Goal: Task Accomplishment & Management: Complete application form

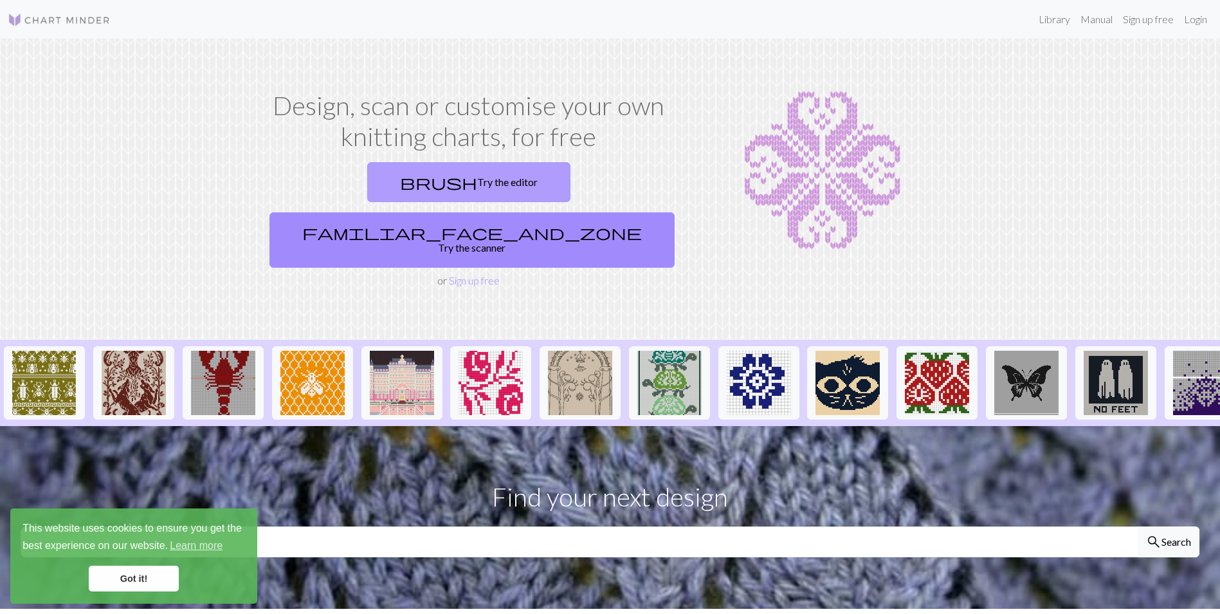
click at [388, 175] on link "brush Try the editor" at bounding box center [468, 182] width 203 height 40
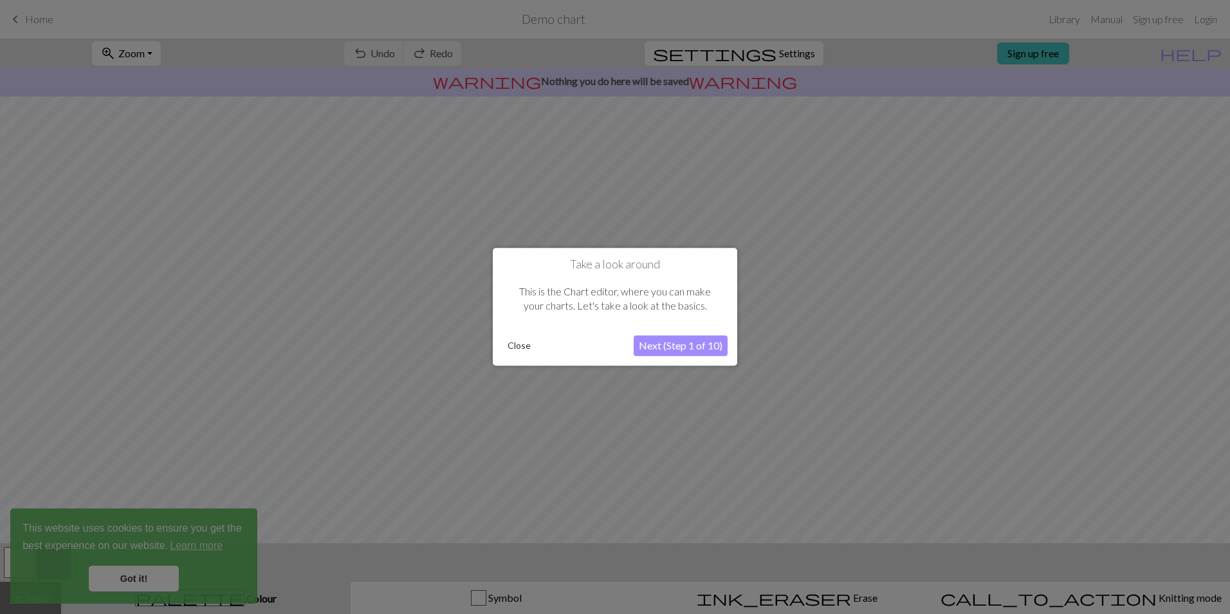
click at [680, 347] on button "Next (Step 1 of 10)" at bounding box center [680, 346] width 94 height 21
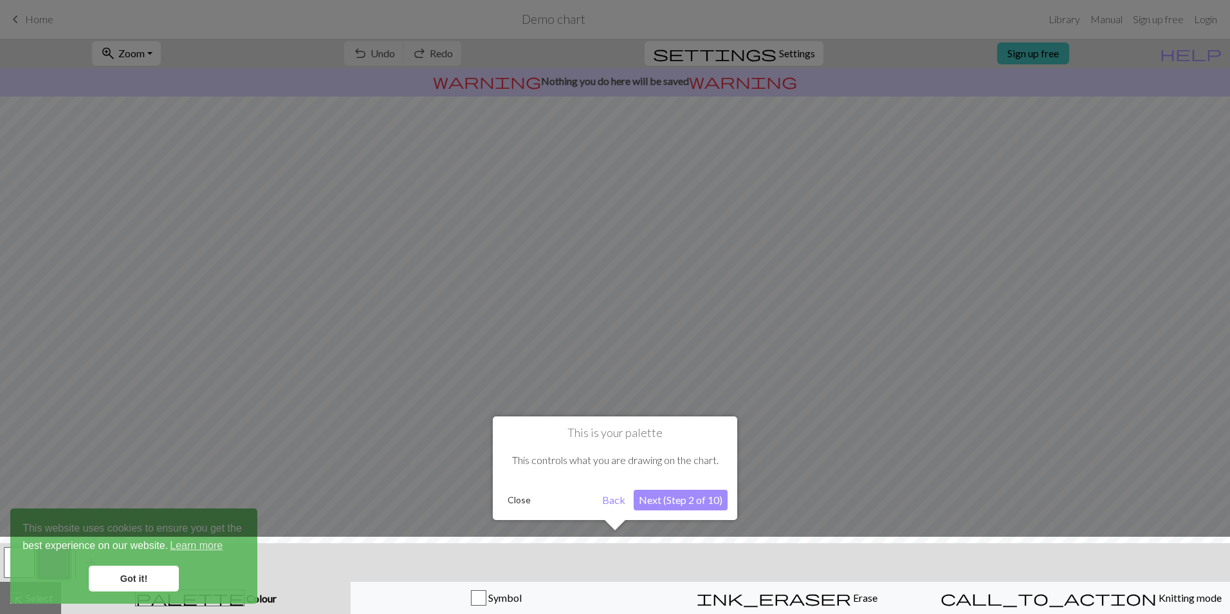
click at [684, 502] on button "Next (Step 2 of 10)" at bounding box center [680, 499] width 94 height 21
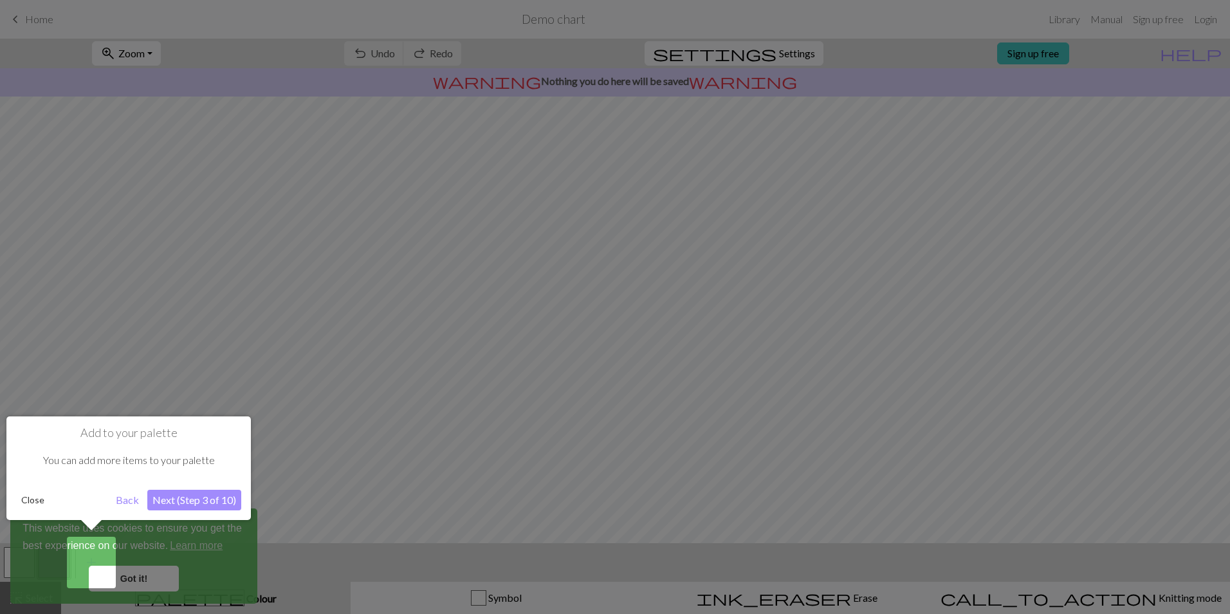
click at [171, 496] on button "Next (Step 3 of 10)" at bounding box center [194, 499] width 94 height 21
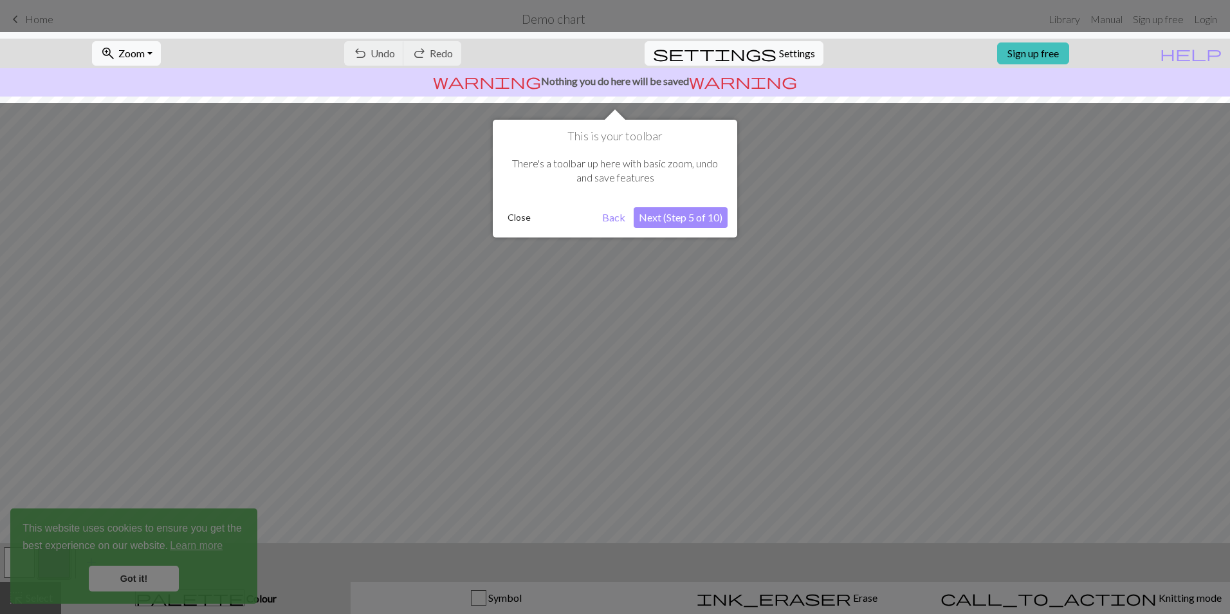
click at [694, 217] on button "Next (Step 5 of 10)" at bounding box center [680, 217] width 94 height 21
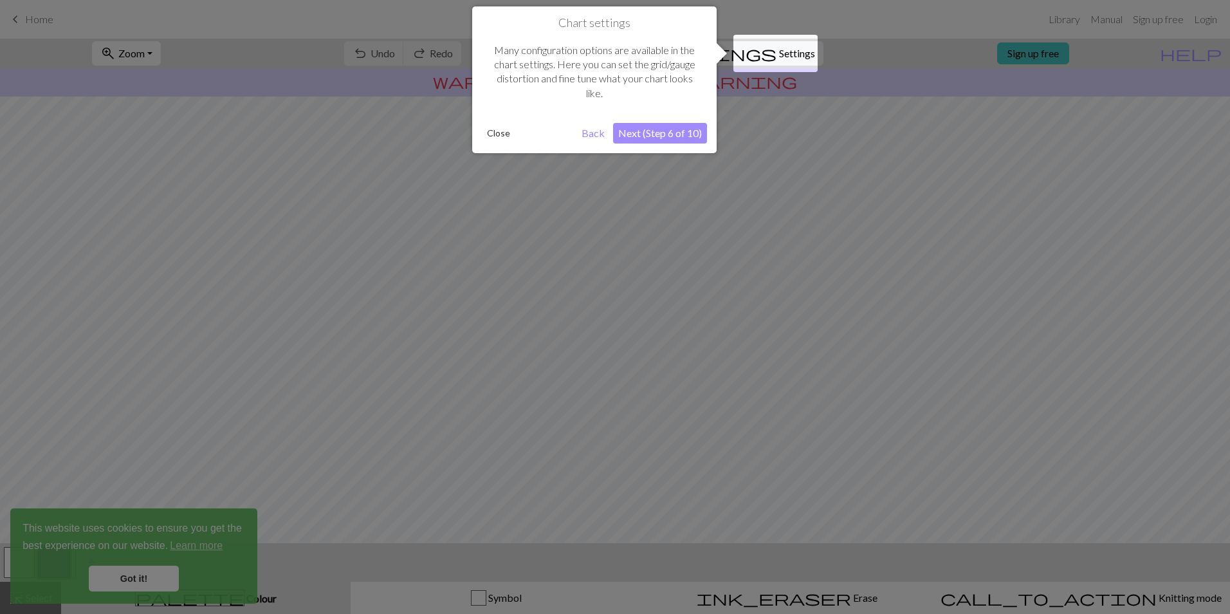
click at [668, 130] on button "Next (Step 6 of 10)" at bounding box center [660, 133] width 94 height 21
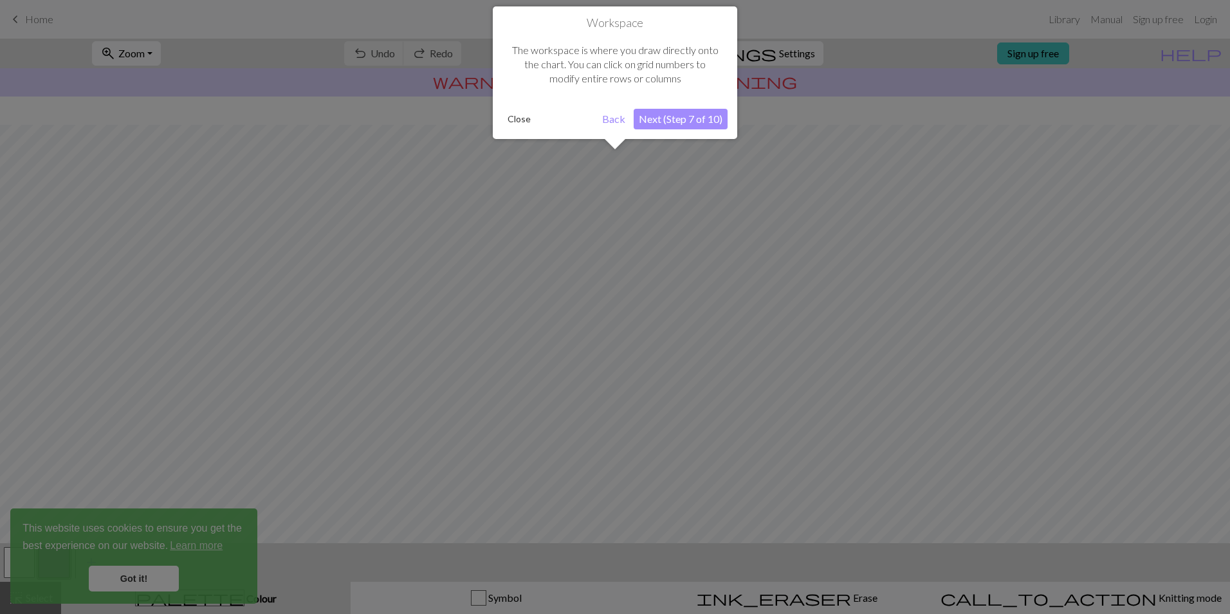
scroll to position [33, 0]
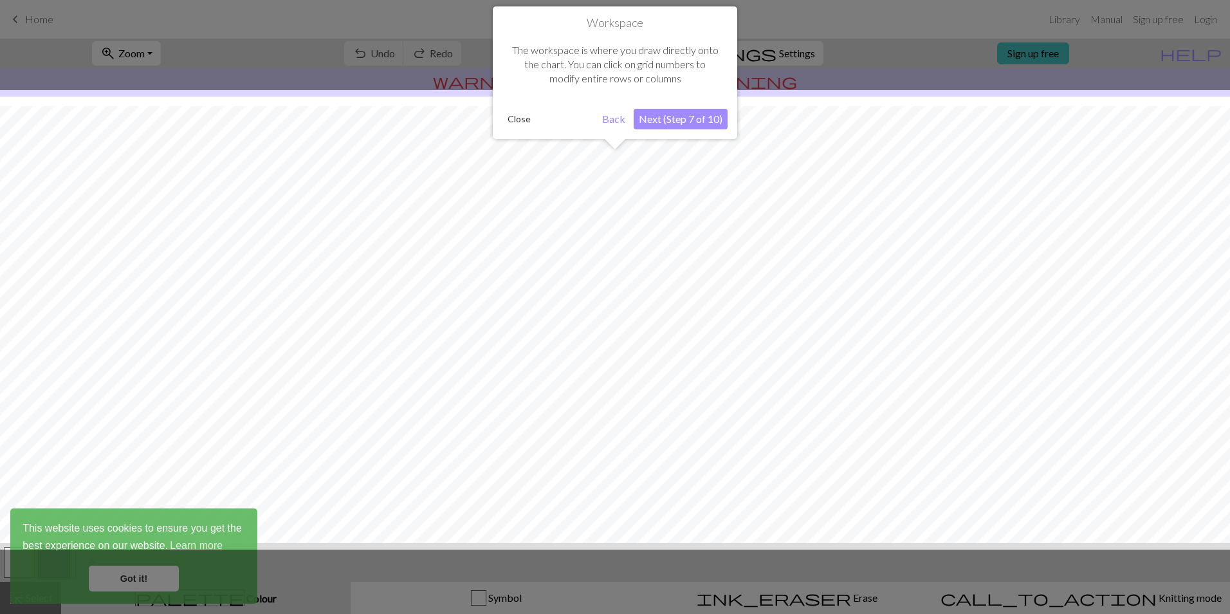
click at [690, 120] on button "Next (Step 7 of 10)" at bounding box center [680, 119] width 94 height 21
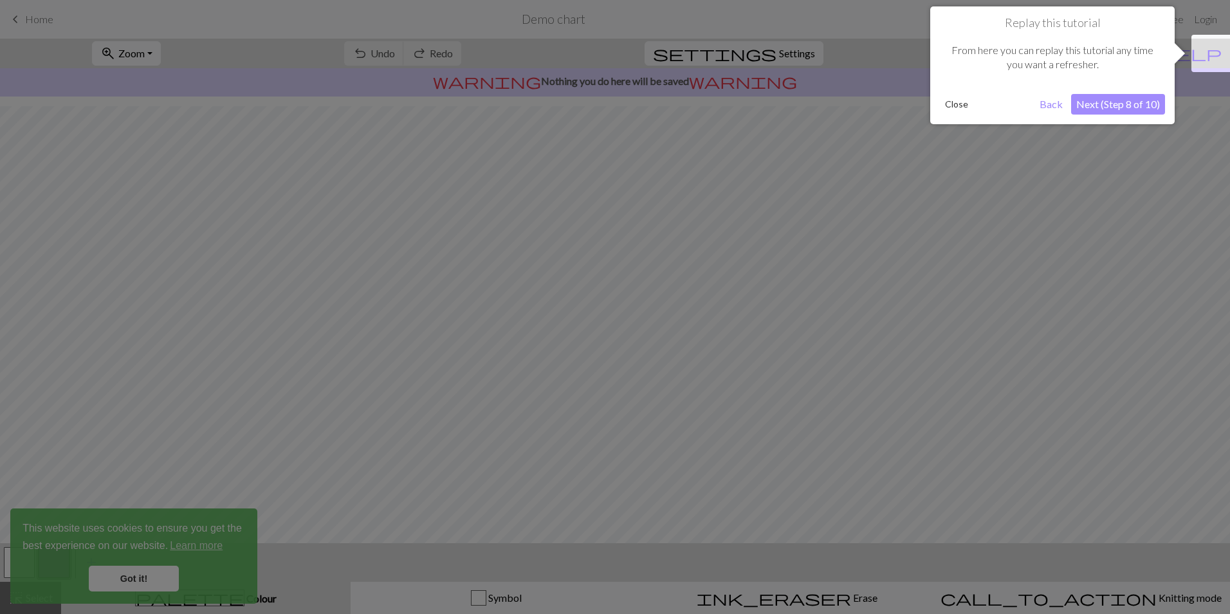
click at [1156, 109] on button "Next (Step 8 of 10)" at bounding box center [1118, 104] width 94 height 21
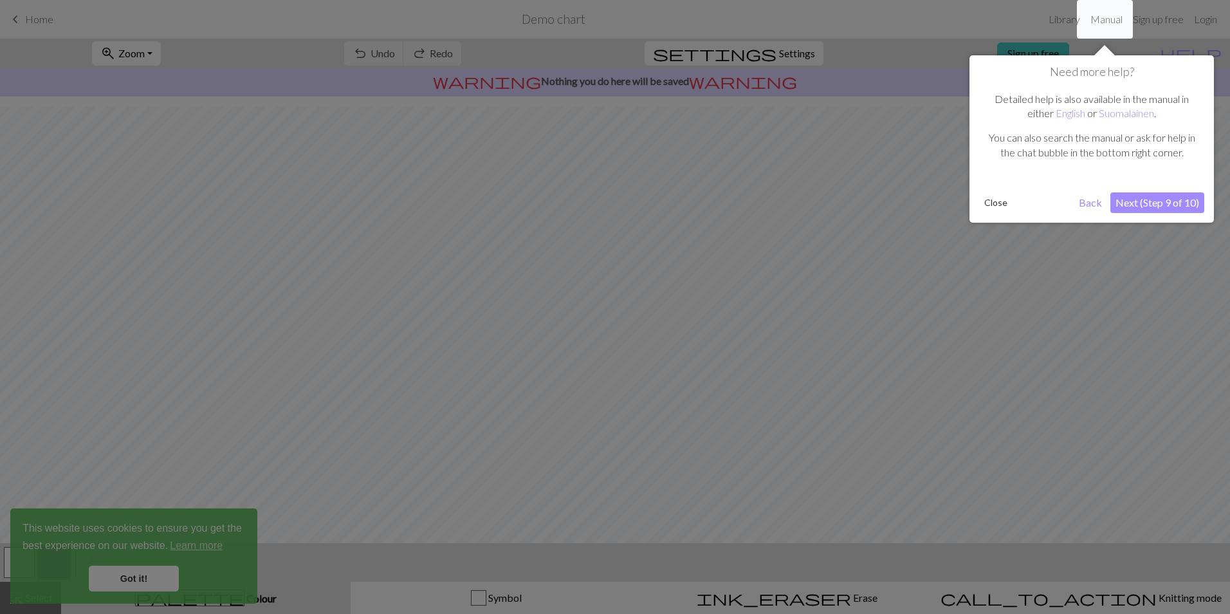
click at [1156, 201] on button "Next (Step 9 of 10)" at bounding box center [1157, 202] width 94 height 21
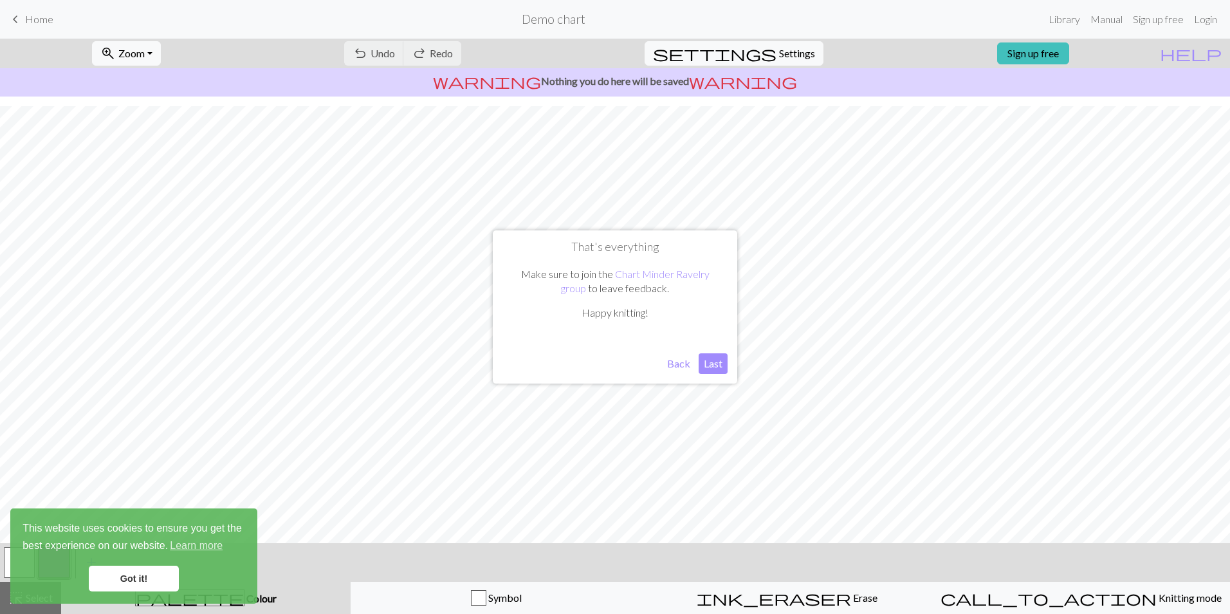
click at [707, 364] on button "Last" at bounding box center [712, 363] width 29 height 21
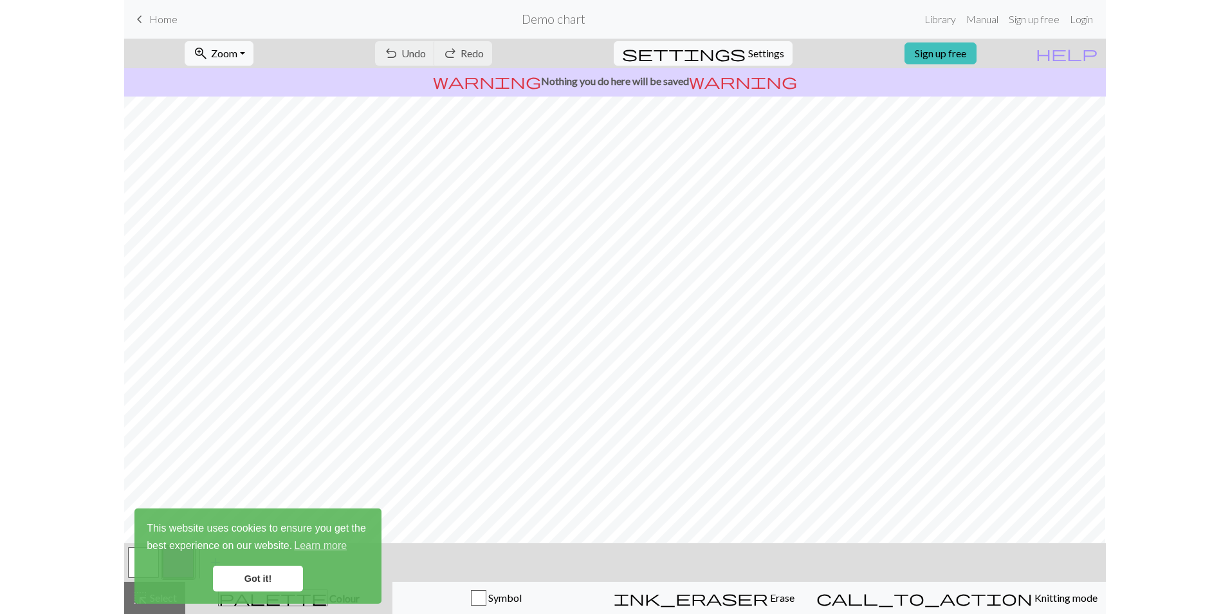
scroll to position [23, 0]
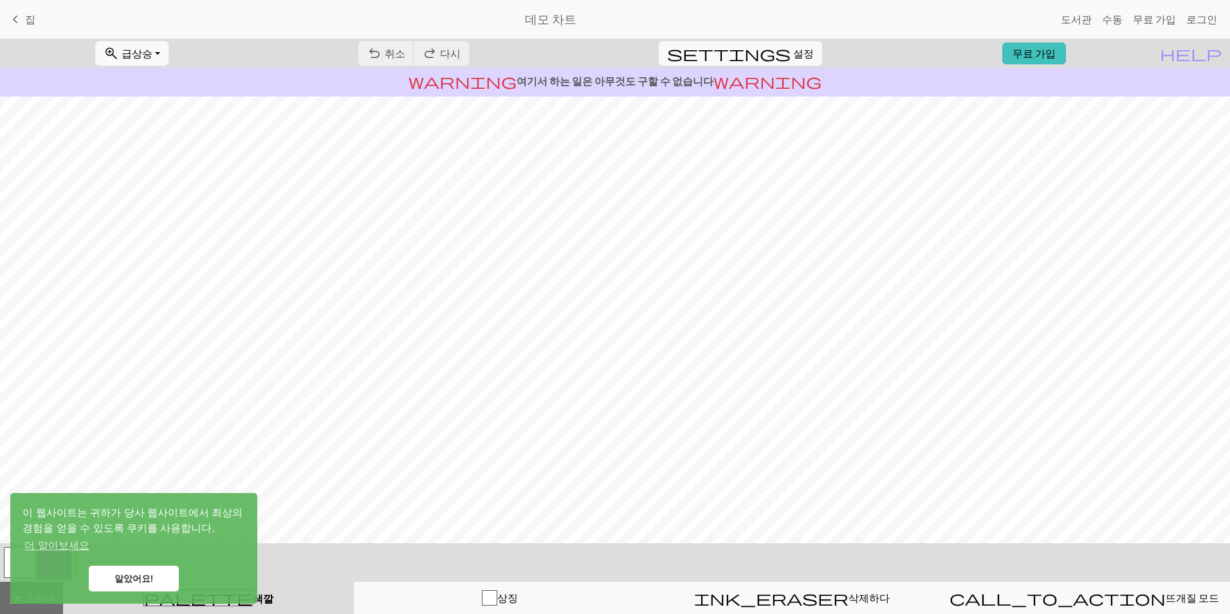
click at [162, 576] on link "알았어요!" at bounding box center [134, 578] width 90 height 26
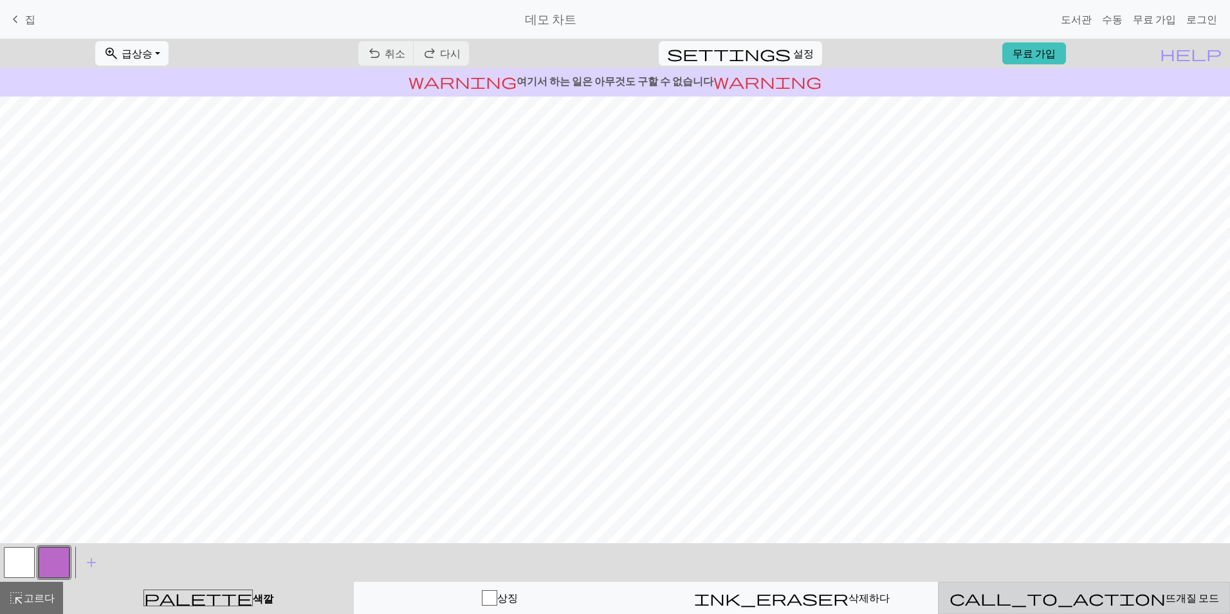
click at [1041, 597] on div "call_to_action 뜨개질 모드 뜨개질 모드" at bounding box center [1083, 597] width 275 height 15
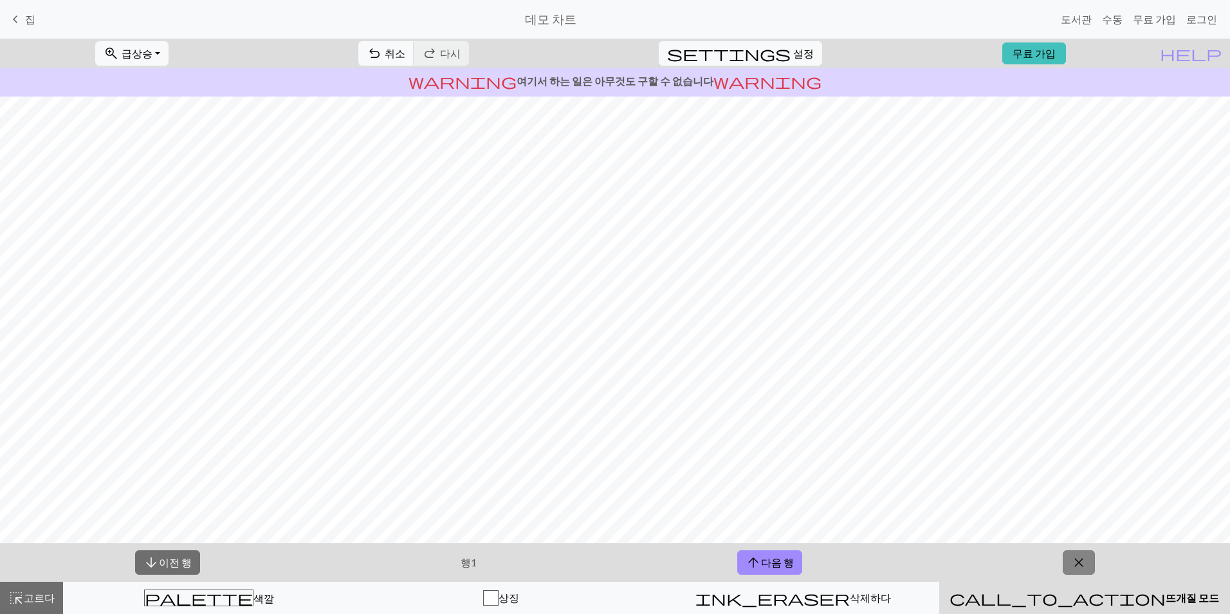
click at [1084, 564] on span "close" at bounding box center [1078, 562] width 15 height 18
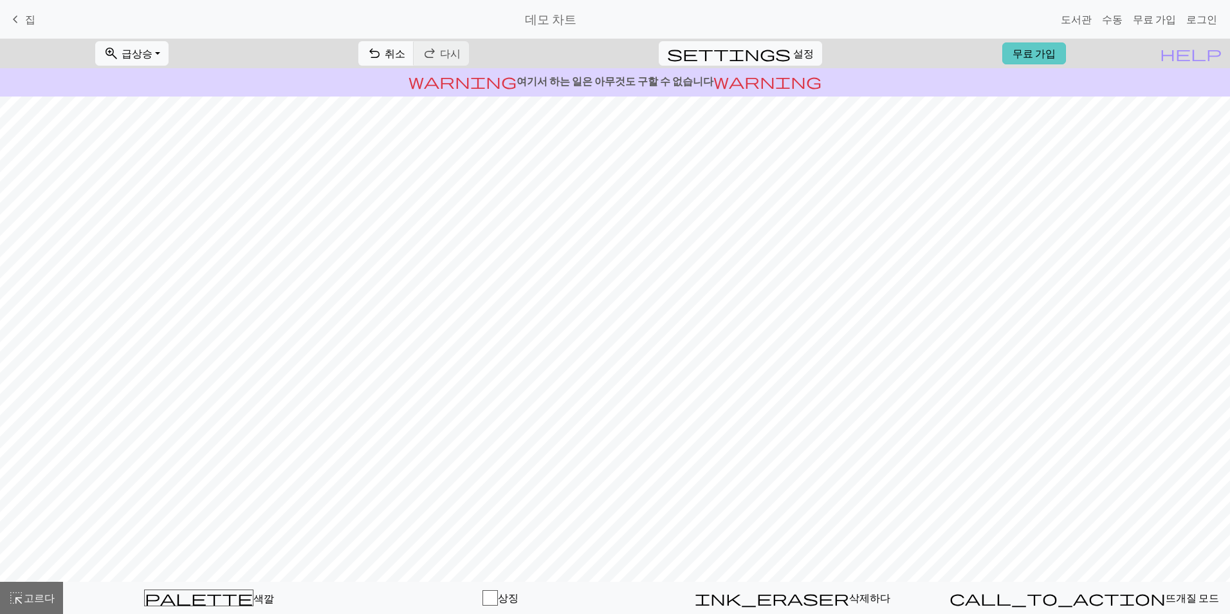
click at [1066, 60] on link "무료 가입" at bounding box center [1034, 53] width 64 height 22
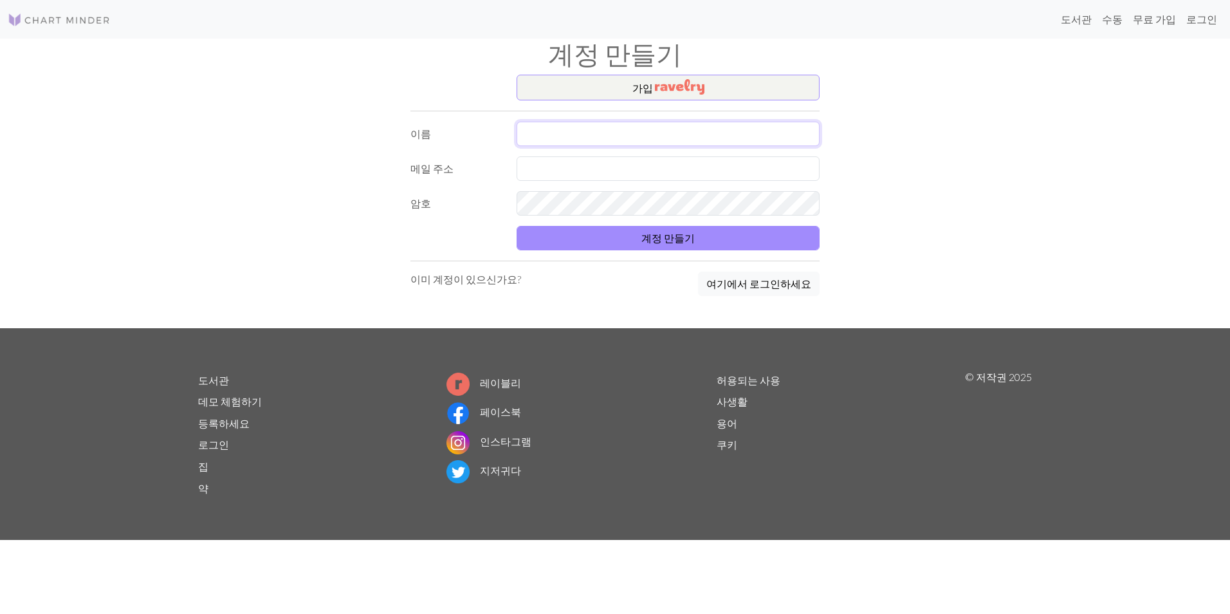
click at [601, 131] on input "text" at bounding box center [667, 134] width 303 height 24
type input "서성화"
click at [587, 165] on input "text" at bounding box center [667, 168] width 303 height 24
type input "[EMAIL_ADDRESS][DOMAIN_NAME]"
click at [516, 226] on button "계정 만들기" at bounding box center [667, 238] width 303 height 24
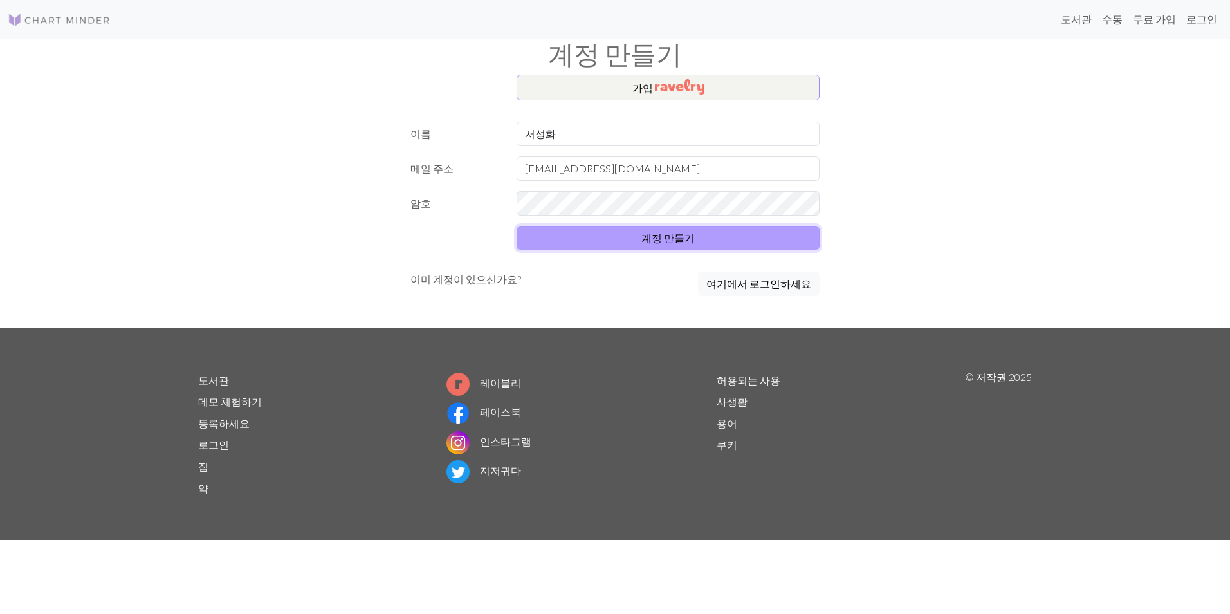
click at [660, 231] on button "계정 만들기" at bounding box center [667, 238] width 303 height 24
click at [682, 237] on button "계정 만들기" at bounding box center [667, 238] width 303 height 24
click at [714, 239] on button "계정 만들기" at bounding box center [667, 238] width 303 height 24
click at [684, 233] on button "계정 만들기" at bounding box center [667, 238] width 303 height 24
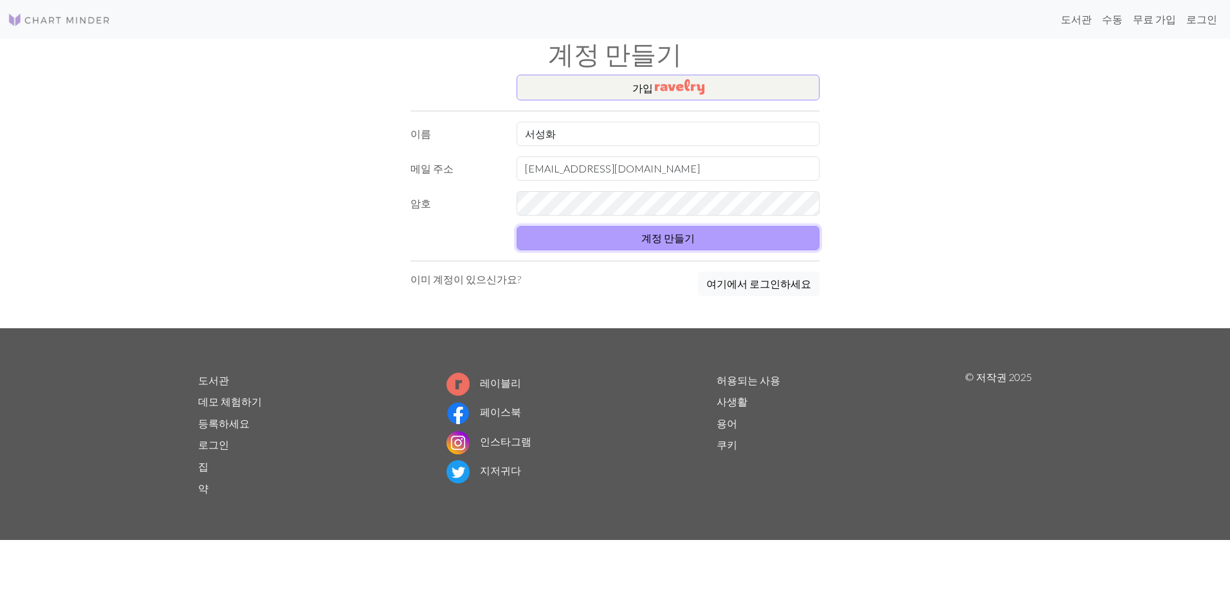
click at [684, 233] on button "계정 만들기" at bounding box center [667, 238] width 303 height 24
click at [387, 185] on div "가입 이름 서성화 메일 주소 [EMAIL_ADDRESS][DOMAIN_NAME] 암호 계정 만들기 이미 계정이 있으신가요? 여기에서 로그인하세요" at bounding box center [614, 201] width 849 height 253
click at [687, 244] on button "계정 만들기" at bounding box center [667, 238] width 303 height 24
click at [1161, 24] on link "무료 가입" at bounding box center [1153, 19] width 53 height 26
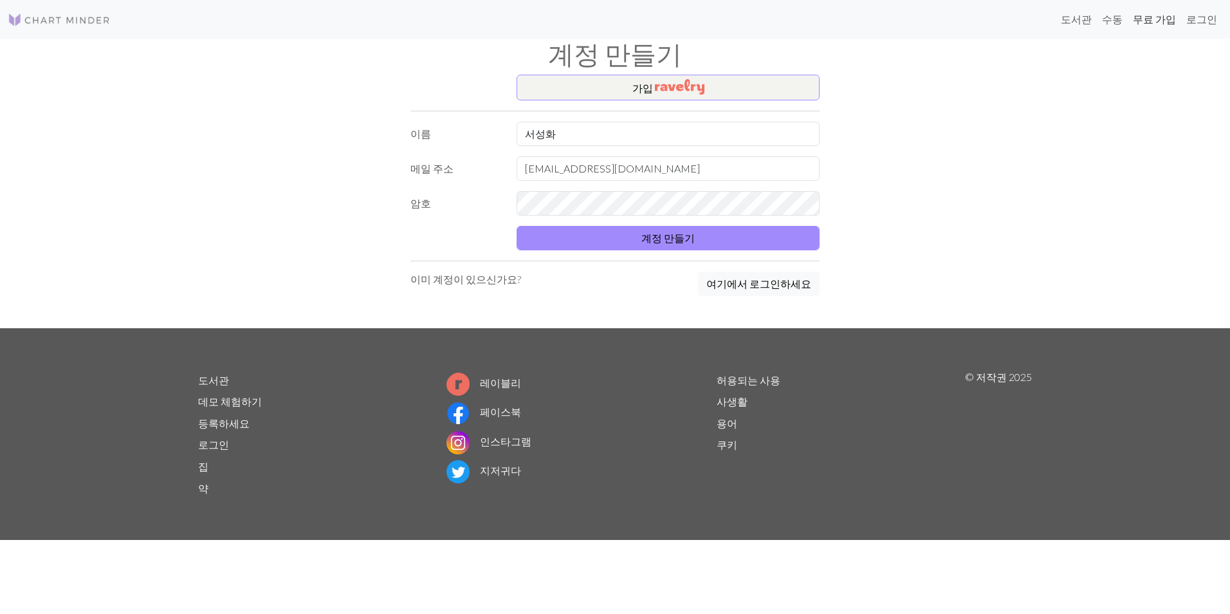
click at [1165, 19] on link "무료 가입" at bounding box center [1153, 19] width 53 height 26
click at [678, 246] on button "계정 만들기" at bounding box center [667, 238] width 303 height 24
click at [913, 207] on div "가입 이름 서성화 메일 주소 [EMAIL_ADDRESS][DOMAIN_NAME] 암호 계정 만들기 이미 계정이 있으신가요? 여기에서 로그인하세요" at bounding box center [614, 201] width 849 height 253
click at [709, 170] on input "[EMAIL_ADDRESS][DOMAIN_NAME]" at bounding box center [667, 168] width 303 height 24
click at [652, 131] on input "서성화" at bounding box center [667, 134] width 303 height 24
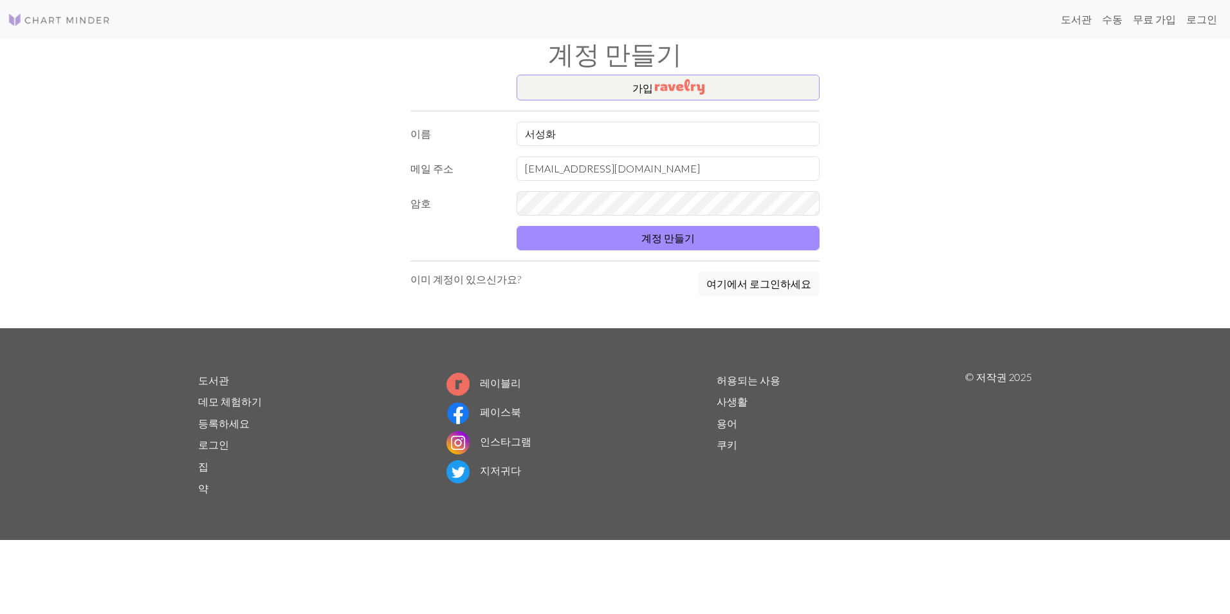
click at [903, 188] on div "가입 이름 서성화 메일 주소 [EMAIL_ADDRESS][DOMAIN_NAME] 암호 계정 만들기 이미 계정이 있으신가요? 여기에서 로그인하세요" at bounding box center [614, 201] width 849 height 253
drag, startPoint x: 585, startPoint y: 134, endPoint x: 442, endPoint y: 120, distance: 143.5
click at [442, 120] on div "가입 이름 서성화 메일 주소 [EMAIL_ADDRESS][DOMAIN_NAME] 암호 계정 만들기 이미 계정이 있으신가요? 여기에서 로그인하세요" at bounding box center [615, 201] width 424 height 253
type input "t"
type input "서성화"
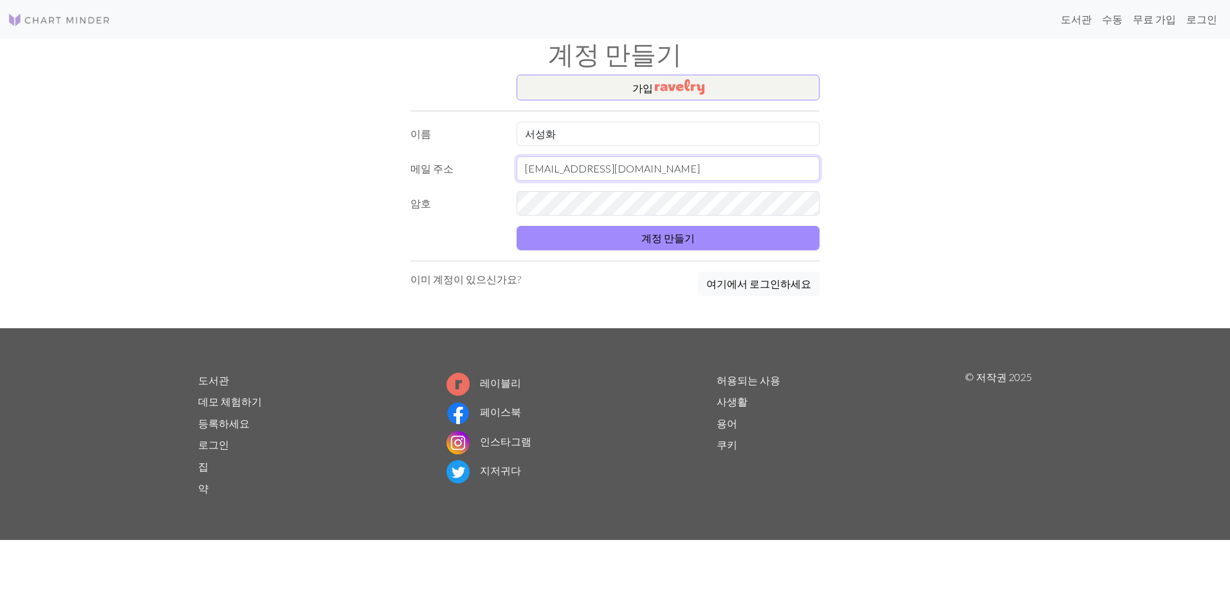
click at [644, 175] on input "[EMAIL_ADDRESS][DOMAIN_NAME]" at bounding box center [667, 168] width 303 height 24
click at [945, 208] on div "가입 이름 서성화 메일 주소 [EMAIL_ADDRESS][DOMAIN_NAME] 암호 계정 만들기 이미 계정이 있으신가요? 여기에서 로그인하세요" at bounding box center [614, 201] width 849 height 253
drag, startPoint x: 646, startPoint y: 169, endPoint x: 412, endPoint y: 152, distance: 234.1
click at [412, 152] on form "이름 서성화 메일 주소 [EMAIL_ADDRESS][DOMAIN_NAME] 암호 계정 만들기" at bounding box center [614, 186] width 409 height 129
type input "[EMAIL_ADDRESS][DOMAIN_NAME]"
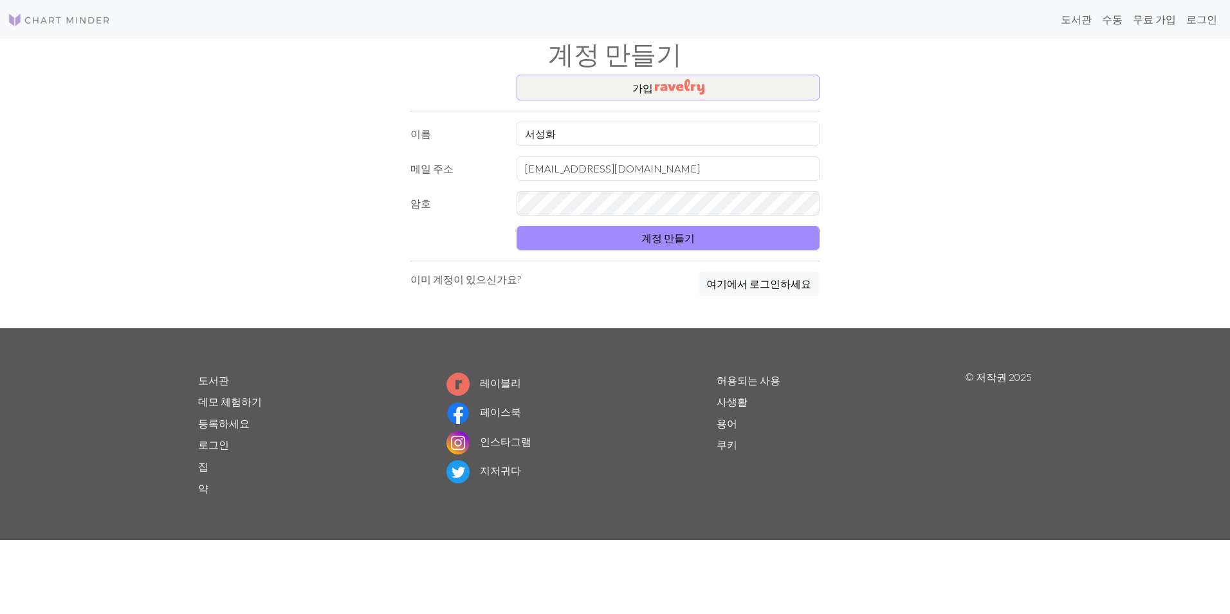
click at [976, 231] on div "가입 이름 서성화 메일 주소 [EMAIL_ADDRESS][DOMAIN_NAME] 암호 계정 만들기 이미 계정이 있으신가요? 여기에서 로그인하세요" at bounding box center [614, 201] width 849 height 253
click at [756, 239] on button "계정 만들기" at bounding box center [667, 238] width 303 height 24
click at [697, 222] on form "이름 서성화 메일 주소 [EMAIL_ADDRESS][DOMAIN_NAME] 암호 계정 만들기" at bounding box center [614, 186] width 409 height 129
click at [663, 242] on button "계정 만들기" at bounding box center [667, 238] width 303 height 24
click at [666, 185] on form "이름 서성화 메일 주소 [EMAIL_ADDRESS][DOMAIN_NAME] 암호 계정 만들기" at bounding box center [614, 186] width 409 height 129
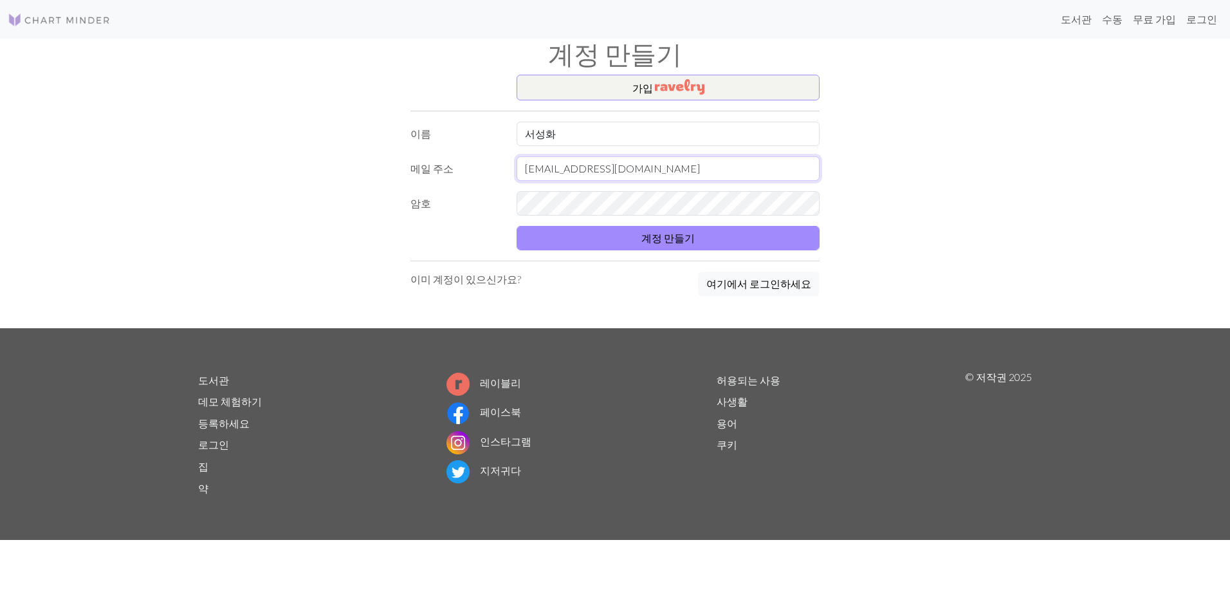
click at [646, 167] on input "[EMAIL_ADDRESS][DOMAIN_NAME]" at bounding box center [667, 168] width 303 height 24
click at [634, 143] on input "서성화" at bounding box center [667, 134] width 303 height 24
drag, startPoint x: 875, startPoint y: 251, endPoint x: 868, endPoint y: 252, distance: 6.6
click at [875, 251] on div "가입 이름 서성화 메일 주소 [EMAIL_ADDRESS][DOMAIN_NAME] 암호 계정 만들기 이미 계정이 있으신가요? 여기에서 로그인하세요" at bounding box center [614, 201] width 849 height 253
click at [679, 235] on button "계정 만들기" at bounding box center [667, 238] width 303 height 24
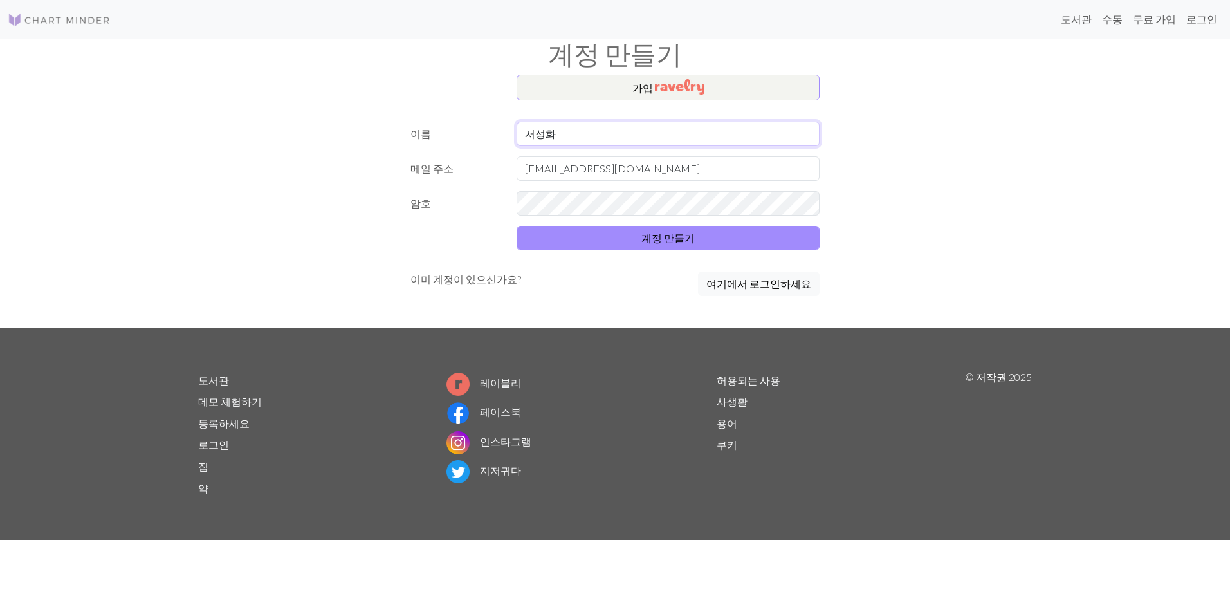
click at [627, 123] on input "서성화" at bounding box center [667, 134] width 303 height 24
drag, startPoint x: 624, startPoint y: 124, endPoint x: 410, endPoint y: 122, distance: 214.8
click at [410, 122] on div "이름 서성화" at bounding box center [615, 134] width 424 height 24
type input "t"
type input "서성화"
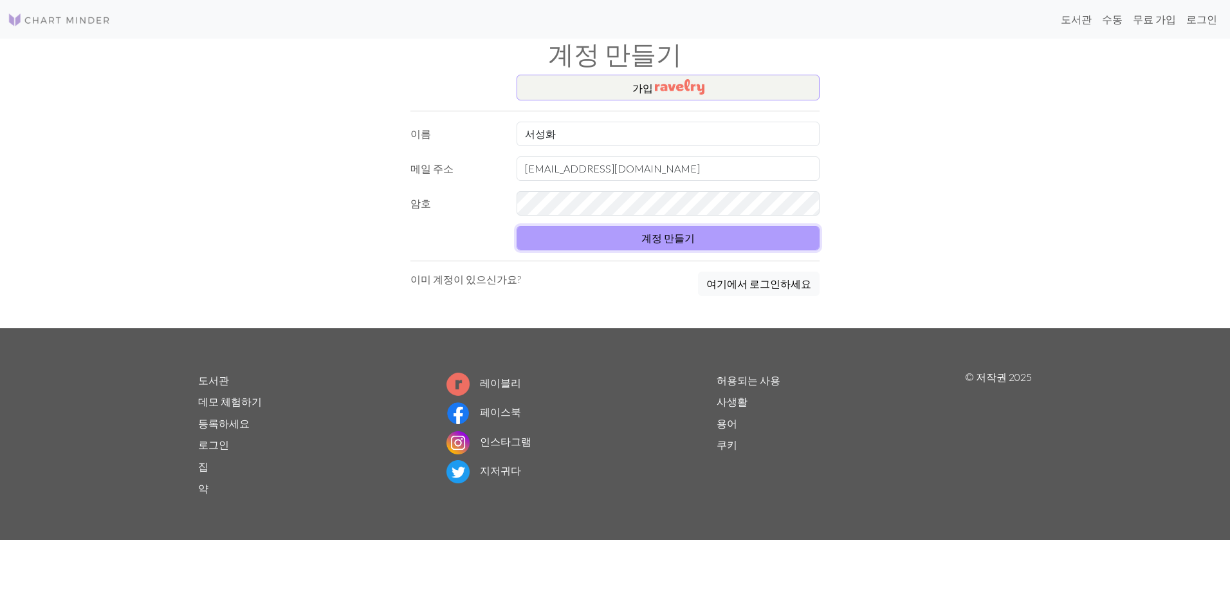
drag, startPoint x: 674, startPoint y: 245, endPoint x: 685, endPoint y: 246, distance: 11.0
click at [674, 245] on button "계정 만들기" at bounding box center [667, 238] width 303 height 24
click at [1012, 269] on div "가입 이름 서성화 메일 주소 [EMAIL_ADDRESS][DOMAIN_NAME] 암호 계정 만들기 이미 계정이 있으신가요? 여기에서 로그인하세요" at bounding box center [614, 201] width 849 height 253
